Goal: Transaction & Acquisition: Purchase product/service

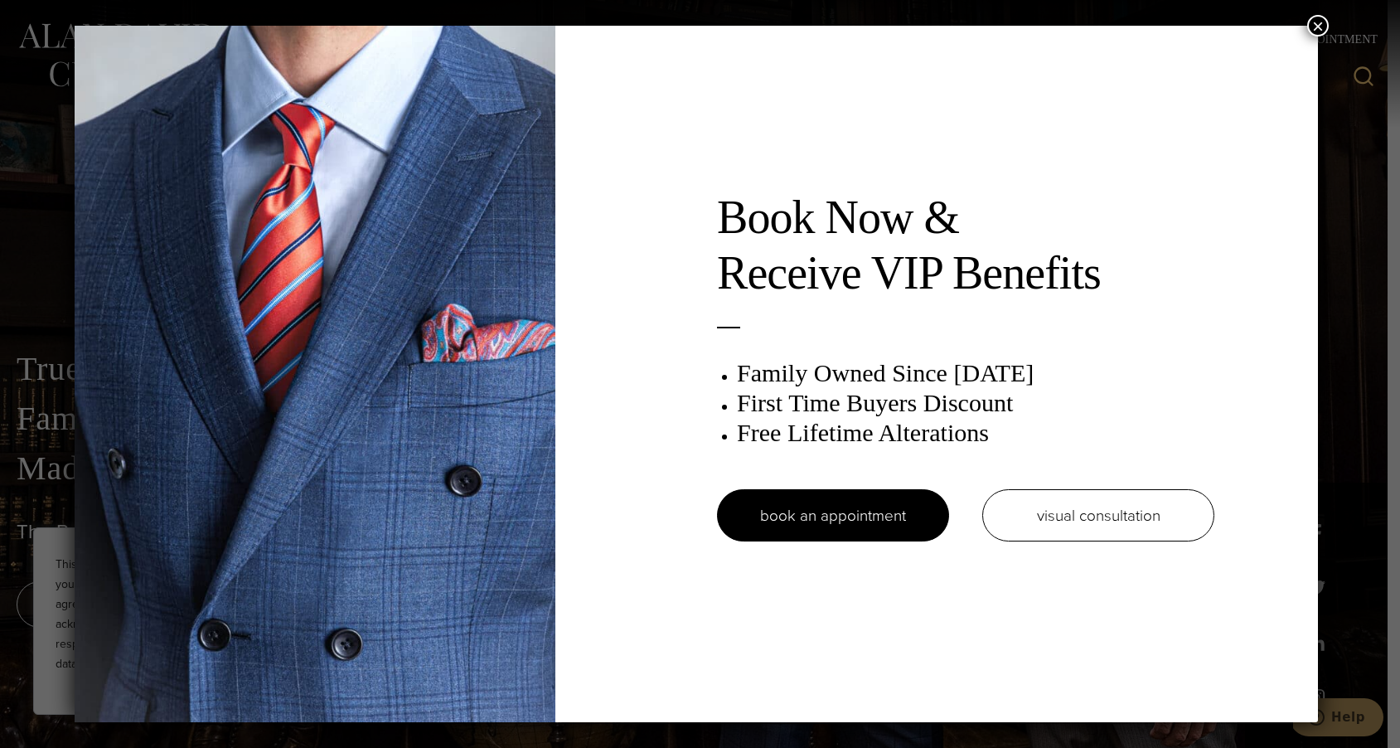
click at [1321, 18] on button "×" at bounding box center [1318, 26] width 22 height 22
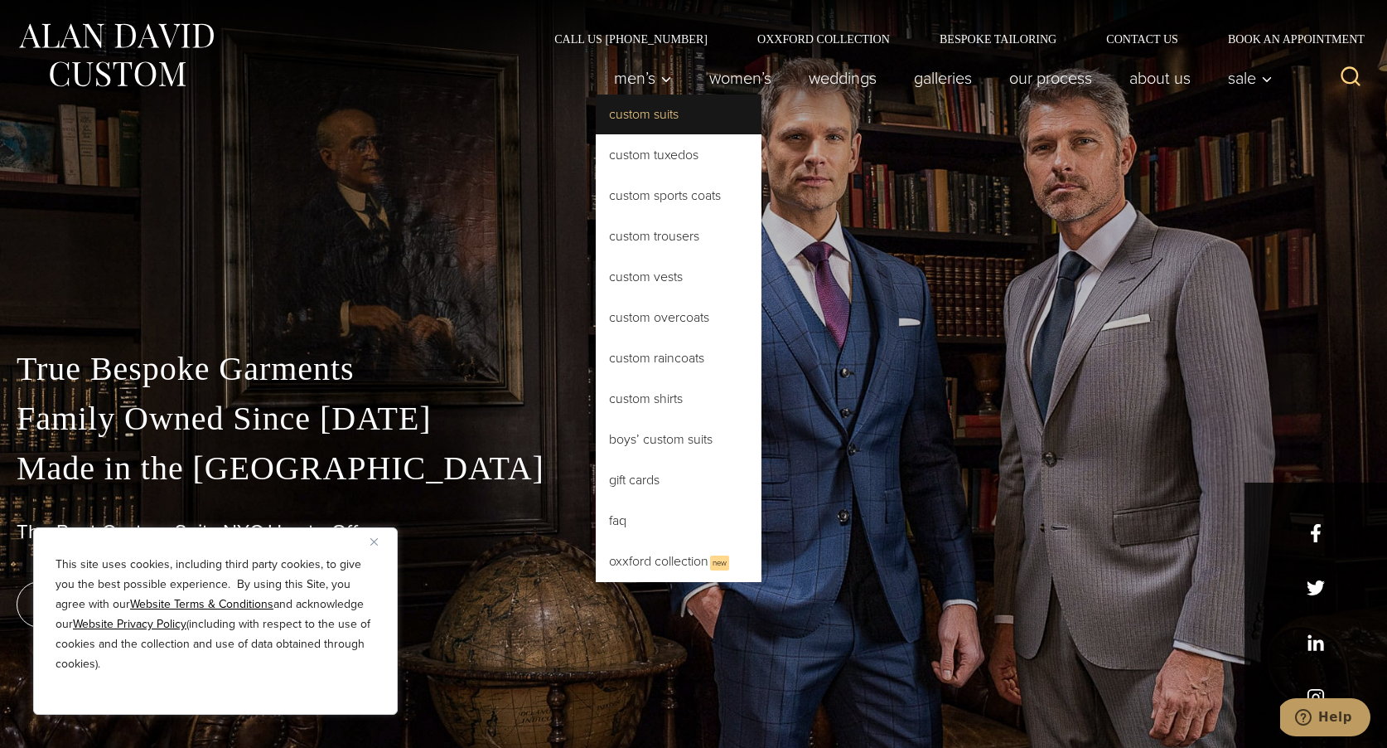
click at [632, 112] on link "Custom Suits" at bounding box center [679, 114] width 166 height 40
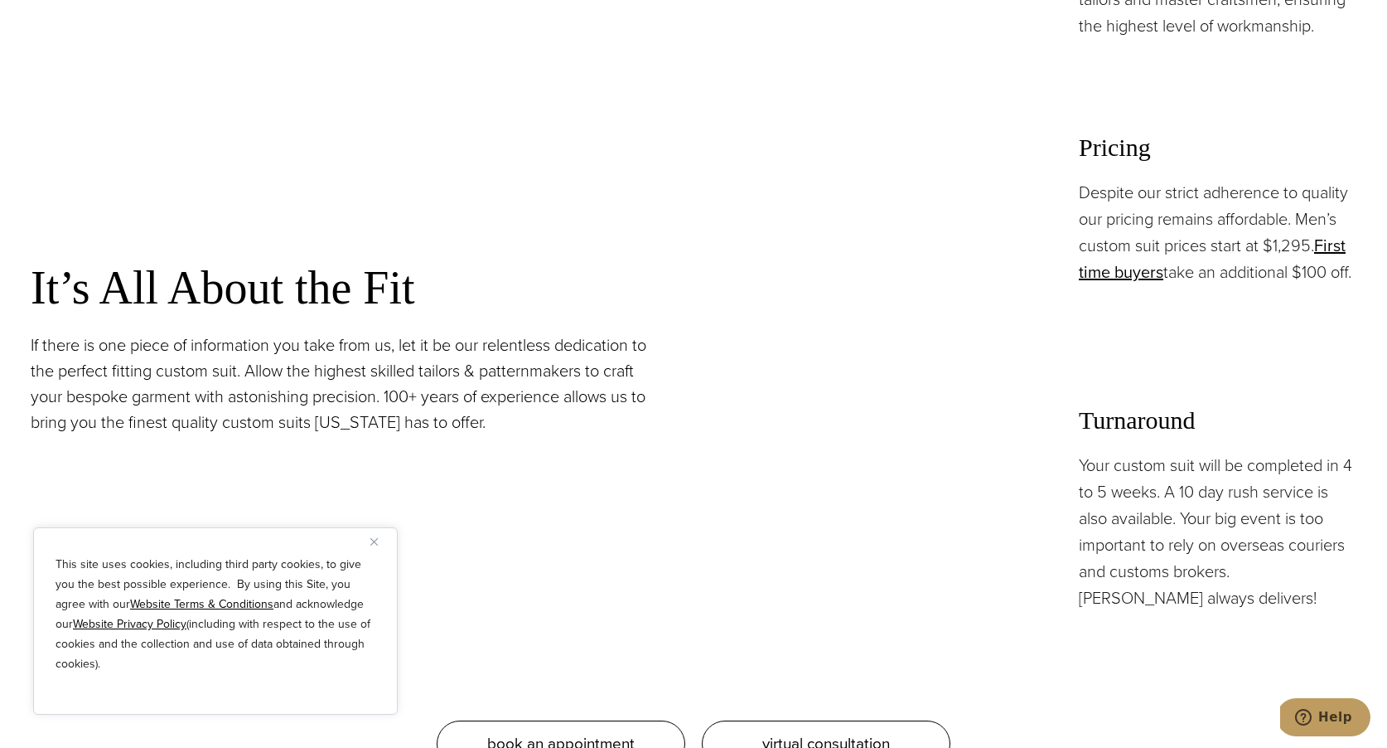
scroll to position [1458, 0]
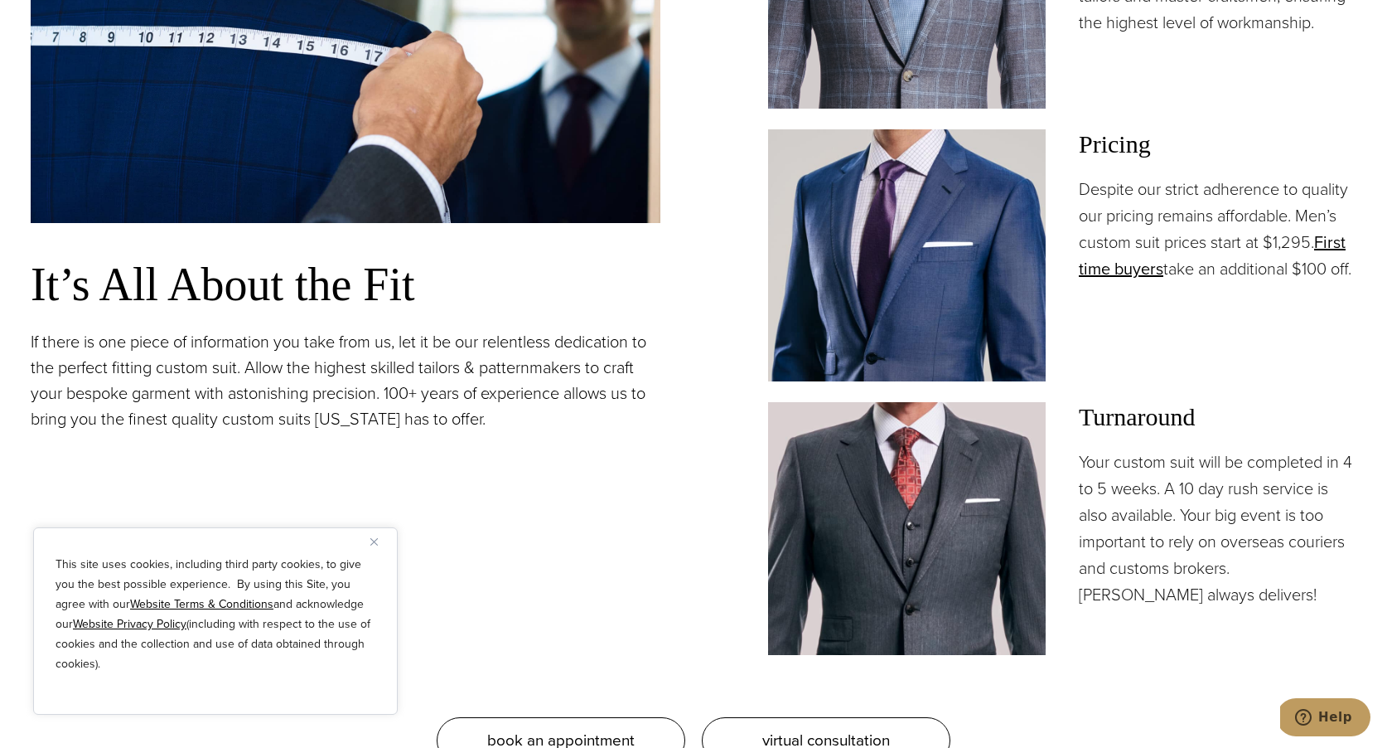
click at [375, 539] on img "Close" at bounding box center [373, 541] width 7 height 7
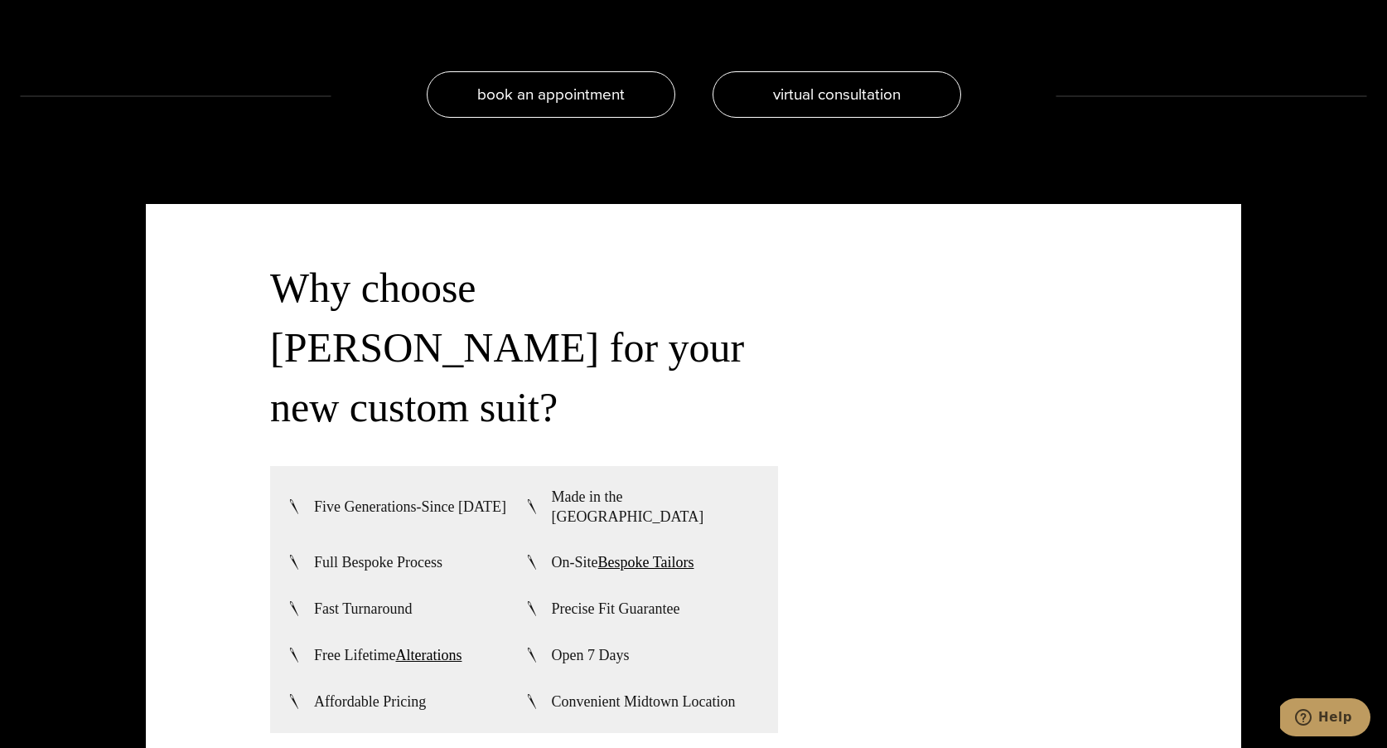
scroll to position [4177, 0]
